Goal: Transaction & Acquisition: Purchase product/service

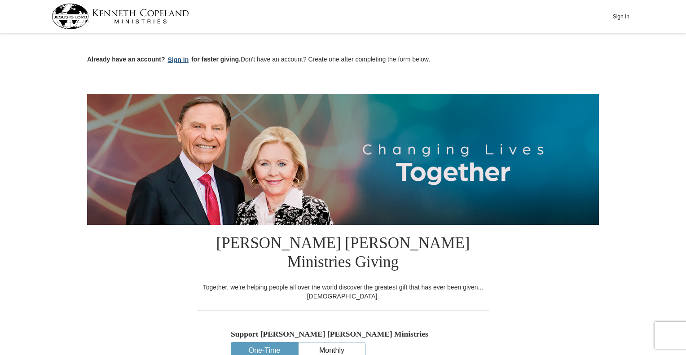
click at [179, 57] on button "Sign in" at bounding box center [178, 60] width 26 height 10
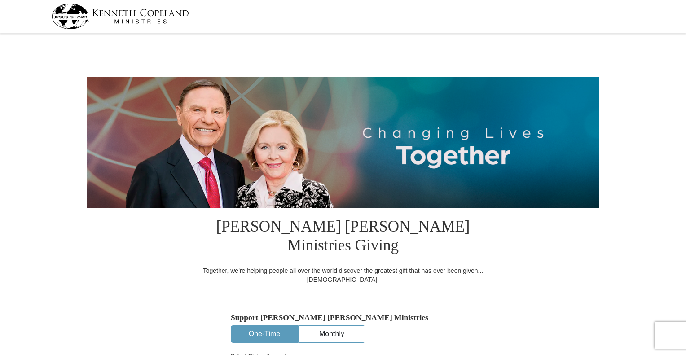
select select "MO"
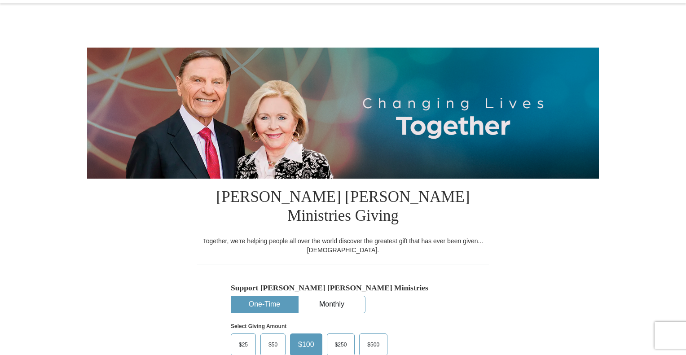
scroll to position [135, 0]
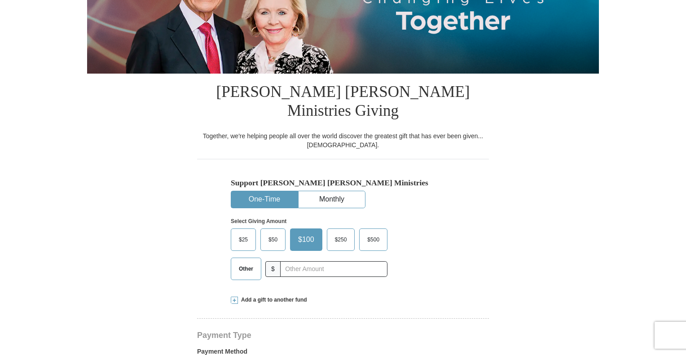
click at [244, 262] on span "Other" at bounding box center [245, 268] width 23 height 13
click at [0, 0] on input "Other" at bounding box center [0, 0] width 0 height 0
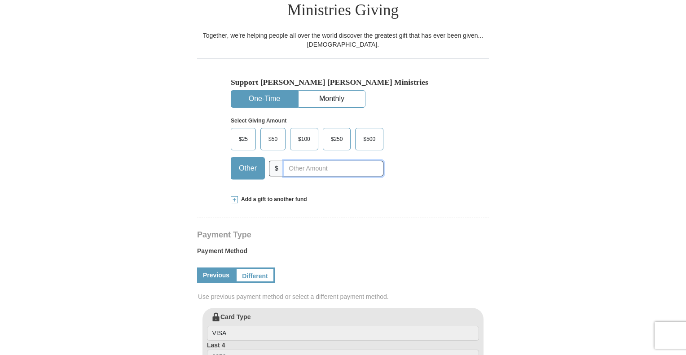
scroll to position [224, 0]
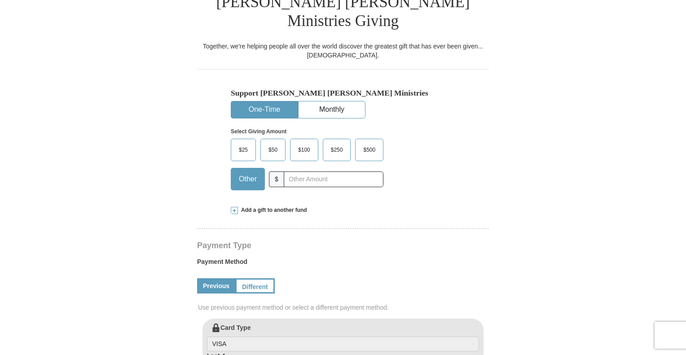
click at [268, 206] on span "Add a gift to another fund" at bounding box center [272, 210] width 69 height 8
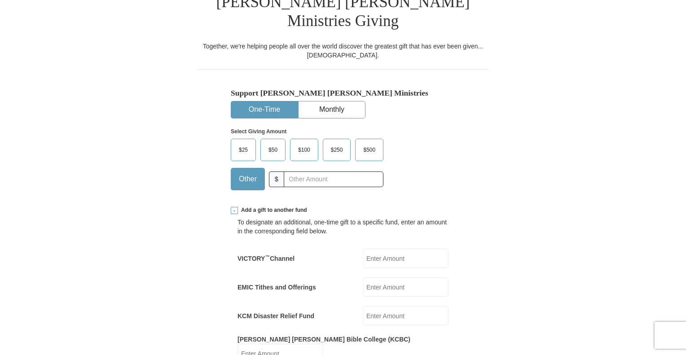
click at [380, 277] on input "EMIC Tithes and Offerings" at bounding box center [406, 286] width 86 height 19
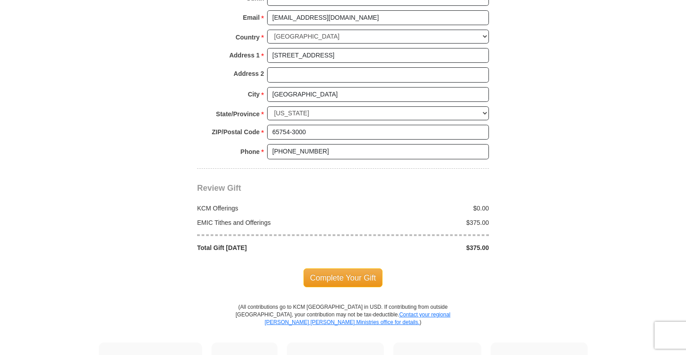
scroll to position [853, 0]
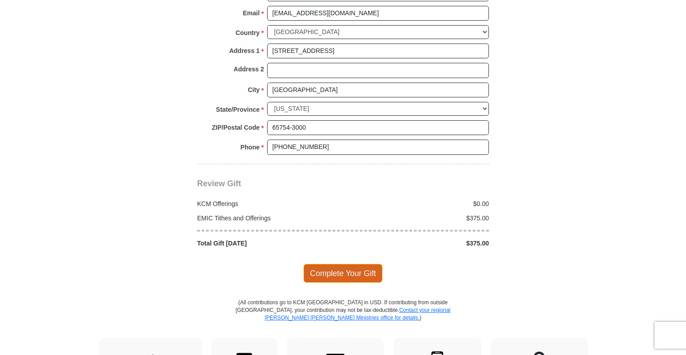
type input "375.00"
click at [330, 264] on span "Complete Your Gift" at bounding box center [342, 273] width 79 height 19
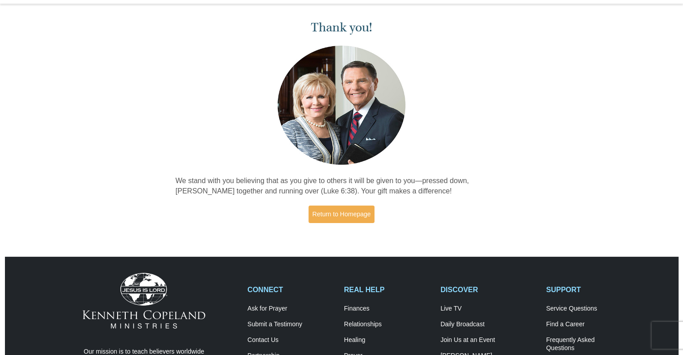
scroll to position [45, 0]
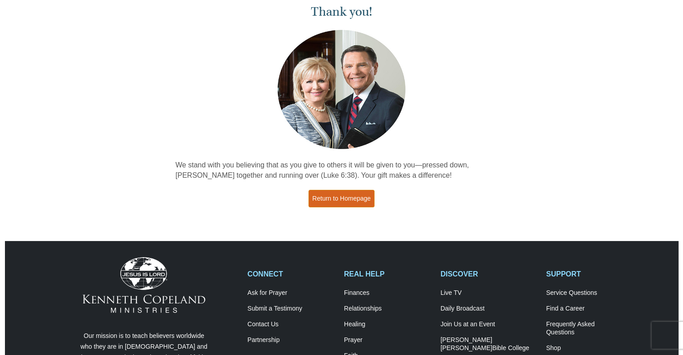
click at [345, 201] on link "Return to Homepage" at bounding box center [341, 199] width 66 height 18
